Goal: Information Seeking & Learning: Find specific fact

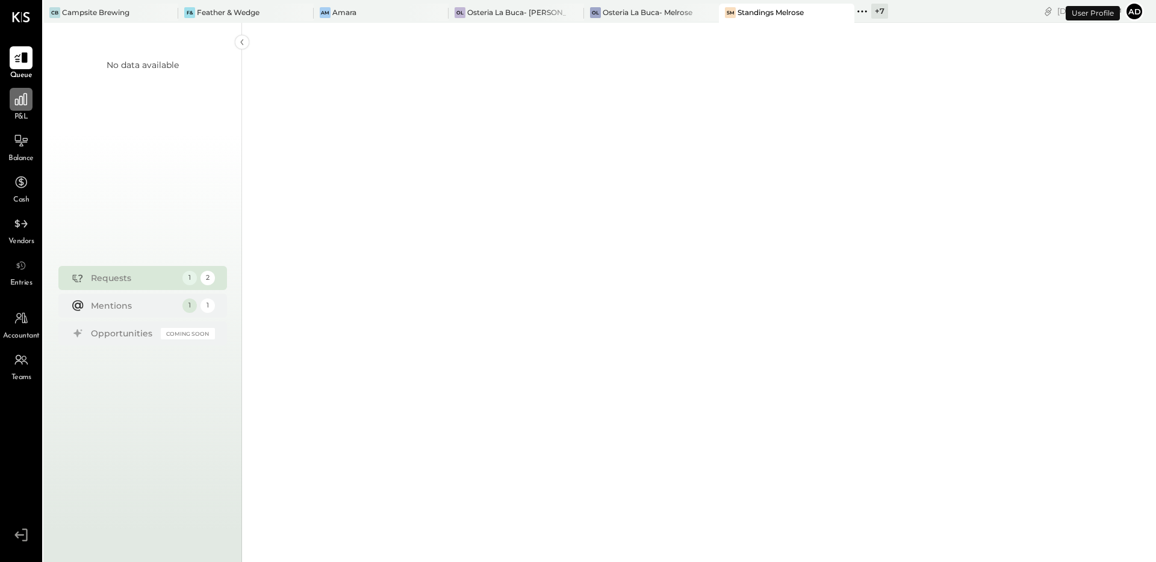
click at [17, 98] on icon at bounding box center [21, 100] width 16 height 16
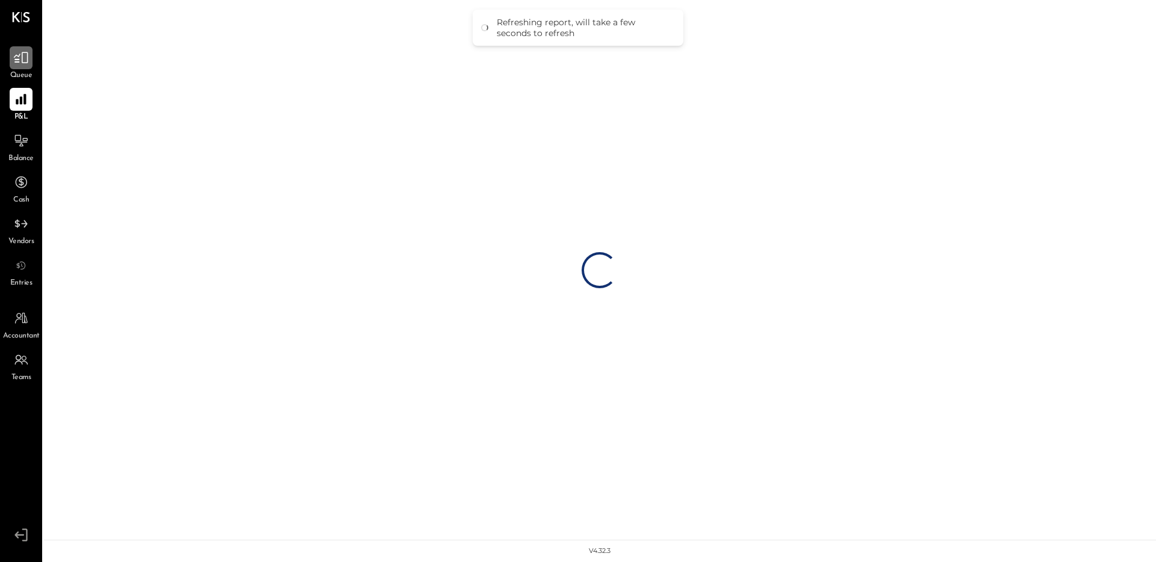
click at [16, 63] on icon at bounding box center [21, 58] width 16 height 16
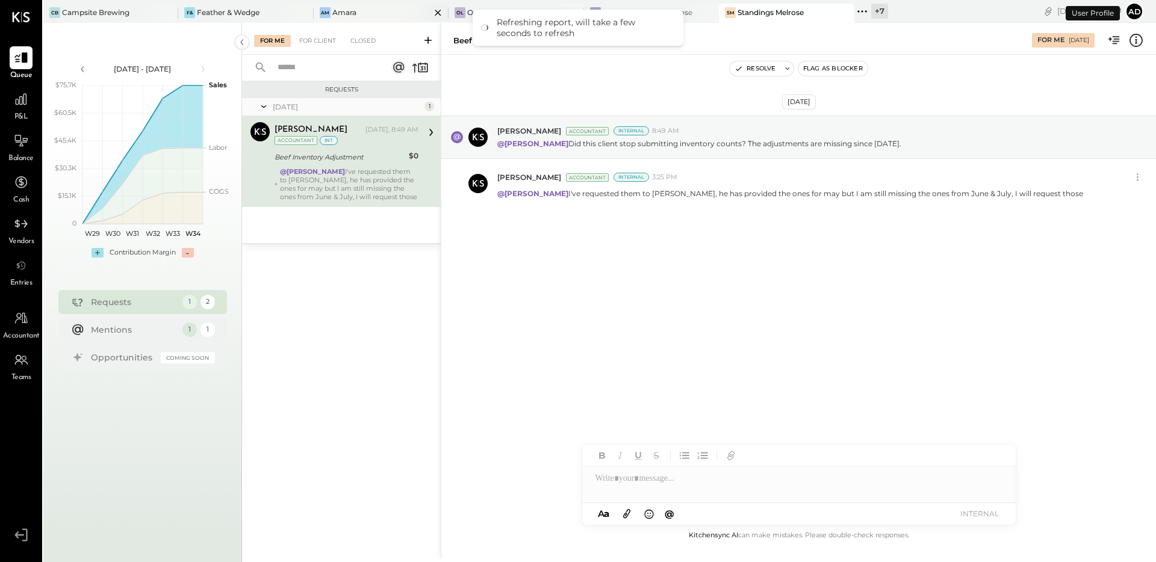
click at [359, 19] on div "Am Amara" at bounding box center [381, 13] width 135 height 19
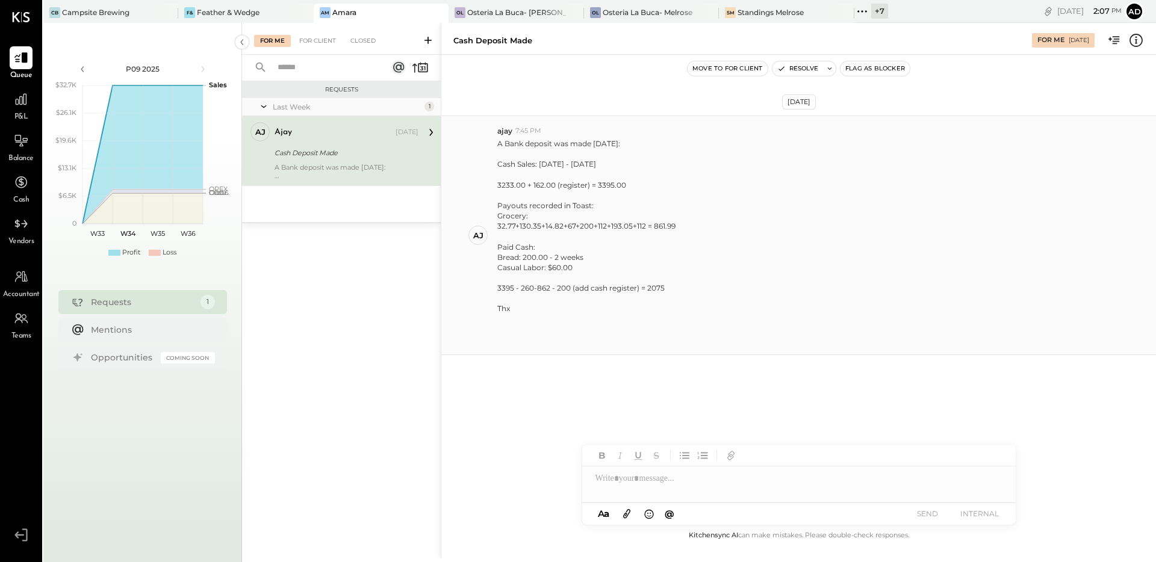
drag, startPoint x: 613, startPoint y: 164, endPoint x: 493, endPoint y: 159, distance: 120.5
click at [493, 159] on div "aj ajay 7:45 PM A Bank deposit was made today: Cash Sales: 07/08/25 - 08/08/25 …" at bounding box center [798, 236] width 715 height 240
copy div "Cash Sales: 07/08/25 - 08/08/25"
drag, startPoint x: 580, startPoint y: 225, endPoint x: 593, endPoint y: 228, distance: 13.5
click at [593, 228] on div "32.77+130.35+14.82+67+200+112+193.05+112 = 861.99" at bounding box center [586, 226] width 178 height 10
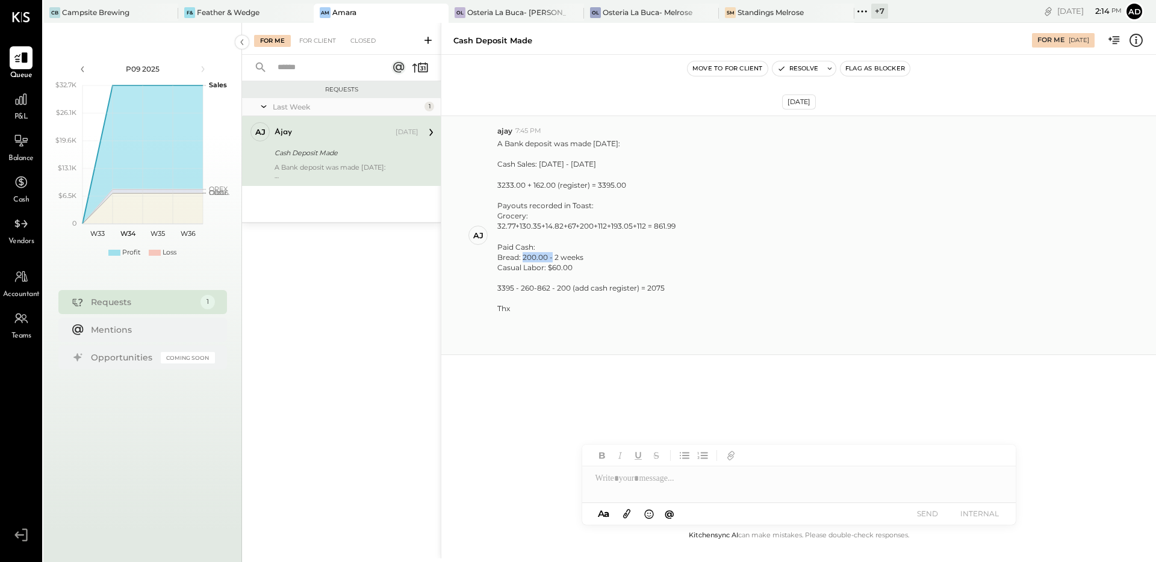
drag, startPoint x: 523, startPoint y: 257, endPoint x: 552, endPoint y: 257, distance: 28.3
click at [552, 257] on div "Bread: 200.00 - 2 weeks" at bounding box center [586, 257] width 178 height 10
click at [557, 270] on div "Casual Labor: $60.00" at bounding box center [586, 268] width 178 height 10
drag, startPoint x: 526, startPoint y: 259, endPoint x: 576, endPoint y: 263, distance: 50.7
click at [581, 263] on p "A Bank deposit was made today: Cash Sales: 07/08/25 - 08/08/25 3233.00 + 162.00…" at bounding box center [586, 241] width 178 height 207
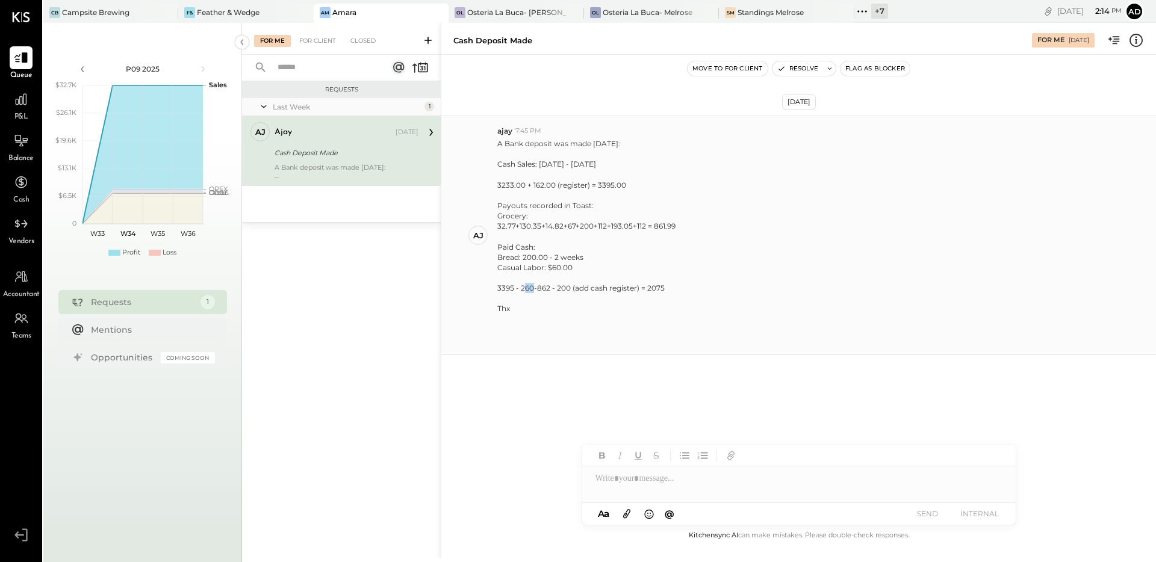
drag, startPoint x: 523, startPoint y: 288, endPoint x: 531, endPoint y: 288, distance: 7.8
click at [531, 288] on div "3395 - 260-862 - 200 (add cash register) = 2075" at bounding box center [586, 288] width 178 height 10
drag, startPoint x: 558, startPoint y: 288, endPoint x: 565, endPoint y: 288, distance: 7.8
click at [565, 288] on div "3395 - 260-862 - 200 (add cash register) = 2075" at bounding box center [586, 288] width 178 height 10
click at [651, 291] on div "3395 - 260-862 - 200 (add cash register) = 2075" at bounding box center [586, 288] width 178 height 10
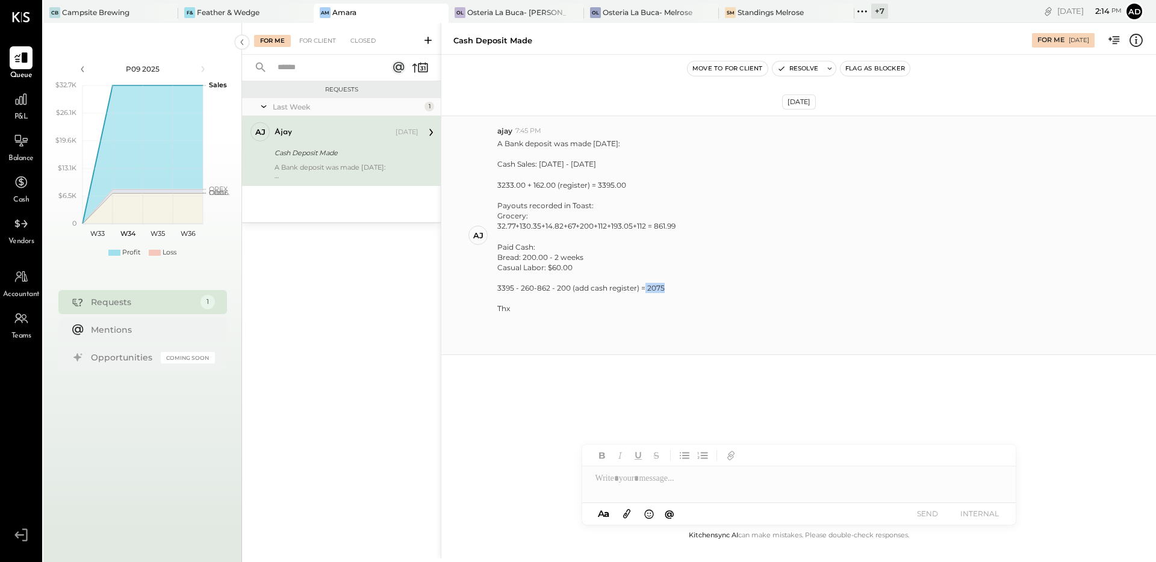
drag, startPoint x: 645, startPoint y: 288, endPoint x: 669, endPoint y: 290, distance: 24.2
click at [669, 290] on div "3395 - 260-862 - 200 (add cash register) = 2075" at bounding box center [586, 288] width 178 height 10
click at [658, 263] on div "Casual Labor: $60.00" at bounding box center [586, 268] width 178 height 10
drag, startPoint x: 505, startPoint y: 184, endPoint x: 552, endPoint y: 184, distance: 47.6
click at [552, 184] on div "3233.00 + 162.00 (register) = 3395.00" at bounding box center [586, 185] width 178 height 10
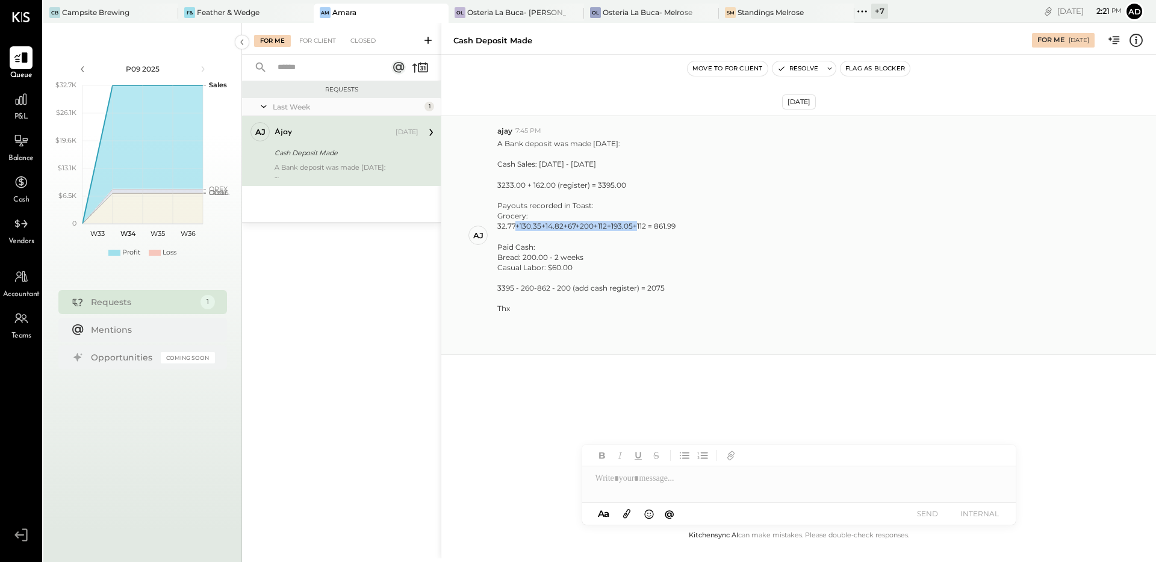
drag, startPoint x: 517, startPoint y: 224, endPoint x: 636, endPoint y: 222, distance: 119.3
click at [636, 222] on div "32.77+130.35+14.82+67+200+112+193.05+112 = 861.99" at bounding box center [586, 226] width 178 height 10
click at [550, 190] on div at bounding box center [586, 195] width 178 height 10
drag, startPoint x: 504, startPoint y: 183, endPoint x: 515, endPoint y: 183, distance: 11.4
click at [515, 183] on div "3233.00 + 162.00 (register) = 3395.00" at bounding box center [586, 185] width 178 height 10
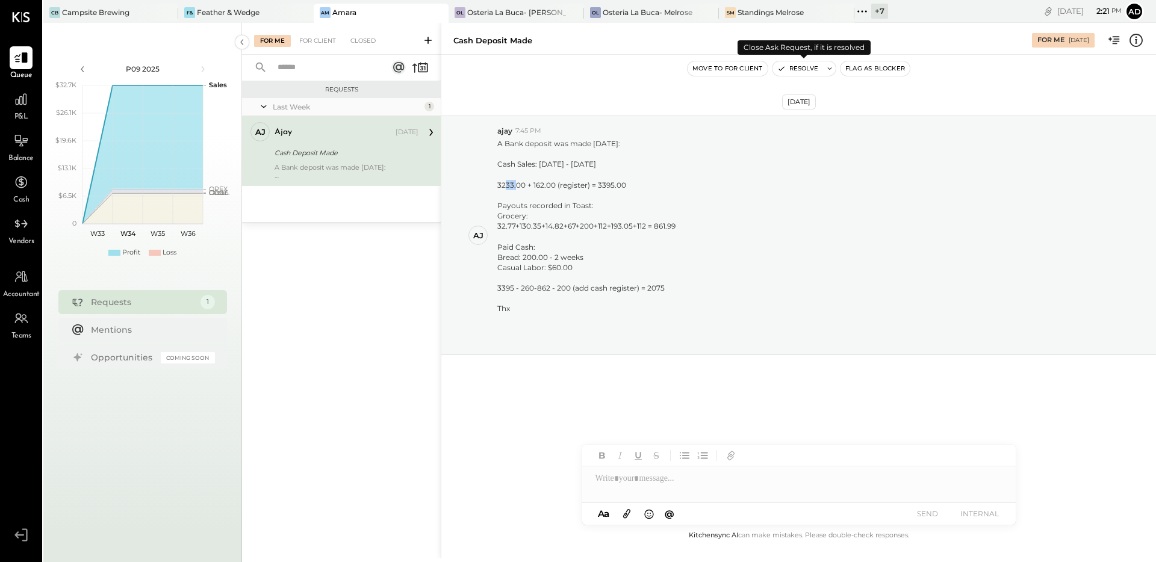
click at [794, 68] on button "Resolve" at bounding box center [798, 68] width 51 height 14
